Goal: Information Seeking & Learning: Learn about a topic

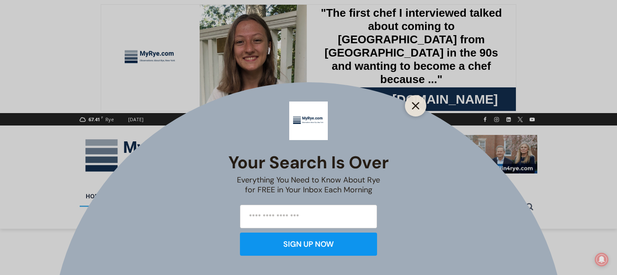
click at [415, 106] on line "Close" at bounding box center [416, 106] width 6 height 6
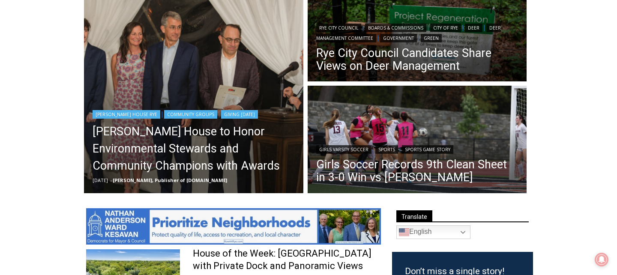
scroll to position [270, 0]
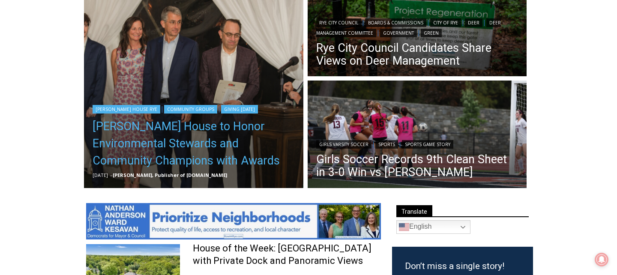
click at [220, 144] on link "Wainwright House to Honor Environmental Stewards and Community Champions with A…" at bounding box center [194, 143] width 202 height 51
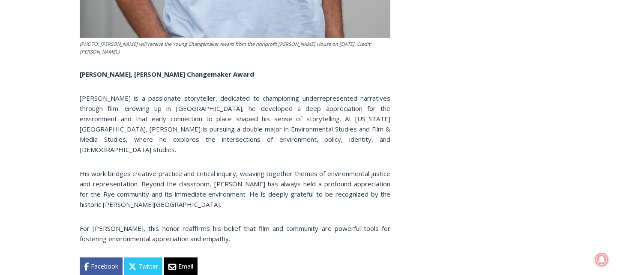
scroll to position [4747, 0]
